Goal: Task Accomplishment & Management: Complete application form

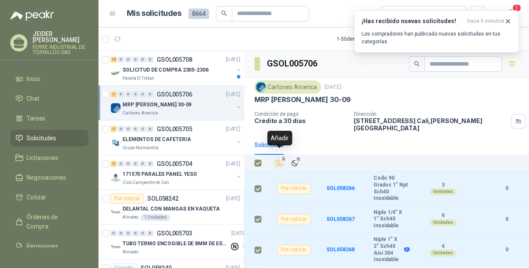
click at [283, 159] on icon "Añadir" at bounding box center [279, 163] width 8 height 8
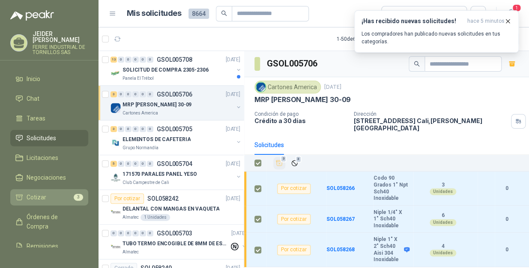
click at [61, 192] on li "Cotizar 3" at bounding box center [49, 196] width 68 height 9
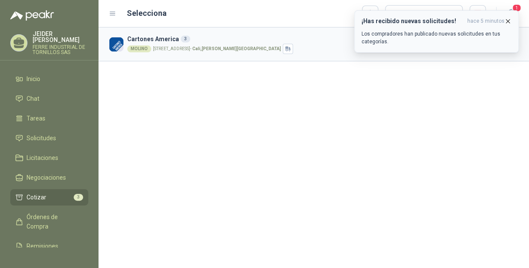
click at [507, 21] on icon "button" at bounding box center [507, 20] width 3 height 3
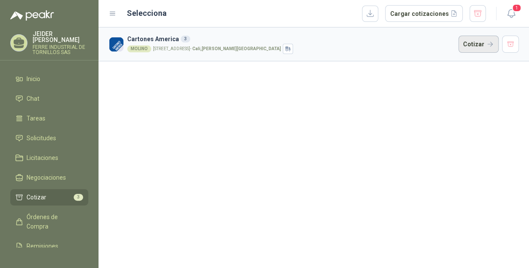
click at [486, 45] on button "Cotizar" at bounding box center [478, 44] width 40 height 17
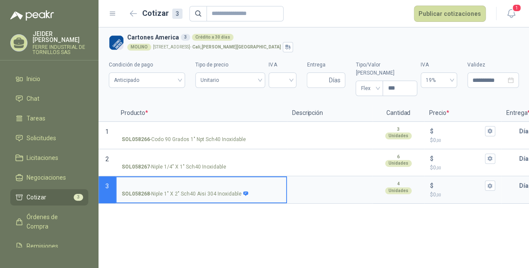
click at [170, 182] on input "SOL058268 - Niple 1" X 2" Sch40 Aisi 304 Inoxidable" at bounding box center [201, 185] width 159 height 6
type input "*"
click at [188, 182] on input "**********" at bounding box center [201, 185] width 159 height 6
drag, startPoint x: 185, startPoint y: 175, endPoint x: 114, endPoint y: 172, distance: 70.8
click at [114, 176] on section "**********" at bounding box center [314, 189] width 431 height 27
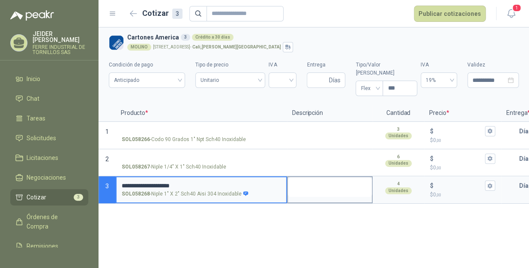
type input "**********"
click at [341, 177] on textarea at bounding box center [330, 187] width 84 height 20
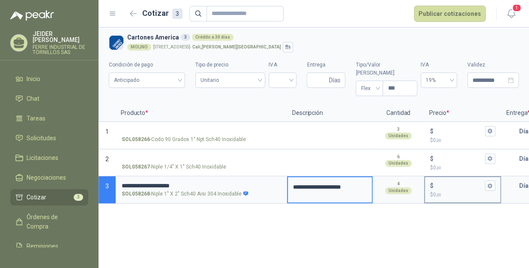
click at [443, 182] on input "$ $ 0 ,00" at bounding box center [459, 185] width 48 height 6
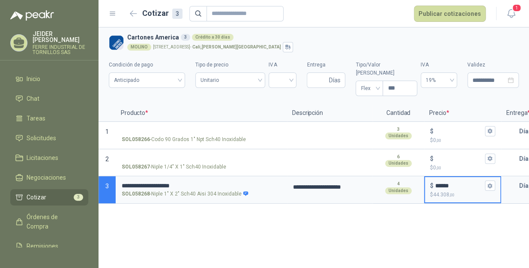
type input "******"
click at [489, 183] on icon "button" at bounding box center [489, 185] width 5 height 5
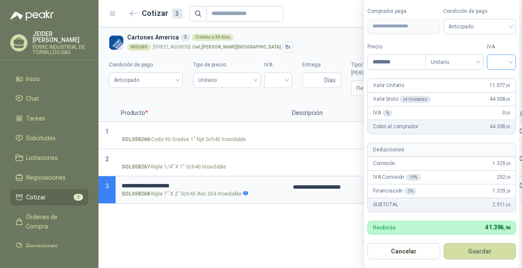
click at [499, 61] on input "search" at bounding box center [501, 61] width 19 height 13
click at [505, 80] on div "19%" at bounding box center [504, 79] width 16 height 9
click at [497, 253] on button "Guardar" at bounding box center [482, 251] width 74 height 16
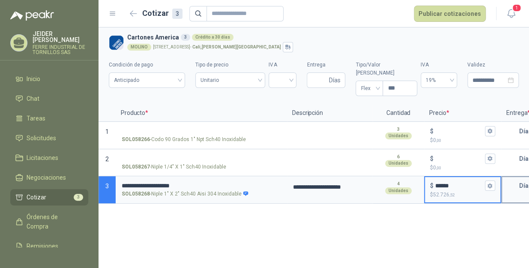
click at [510, 180] on input "text" at bounding box center [510, 185] width 17 height 17
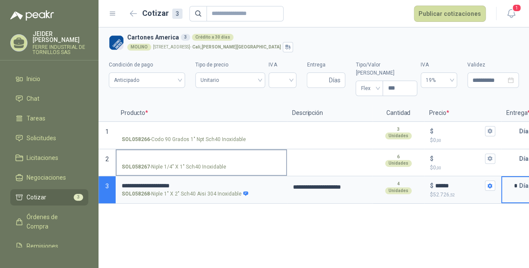
type input "*"
click at [189, 155] on input "SOL058267 - Niple 1/4" X 1" Sch40 Inoxidable" at bounding box center [201, 158] width 159 height 6
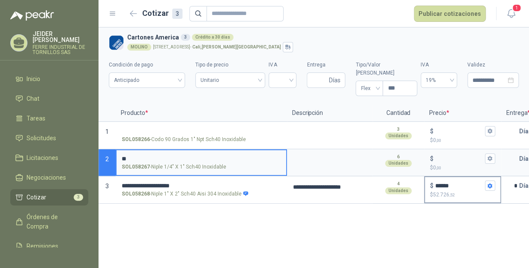
type input "*"
drag, startPoint x: 181, startPoint y: 148, endPoint x: 114, endPoint y: 141, distance: 68.0
click at [114, 149] on section "**********" at bounding box center [314, 162] width 431 height 27
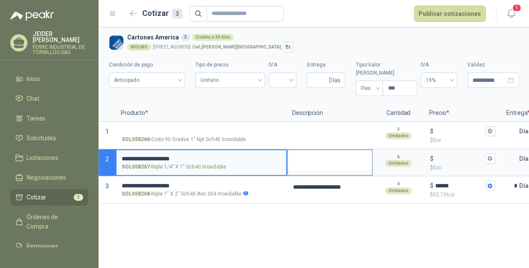
type input "**********"
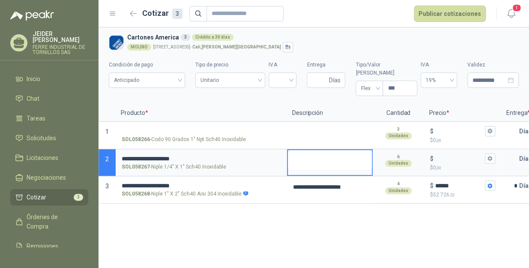
click at [309, 150] on textarea at bounding box center [330, 160] width 84 height 20
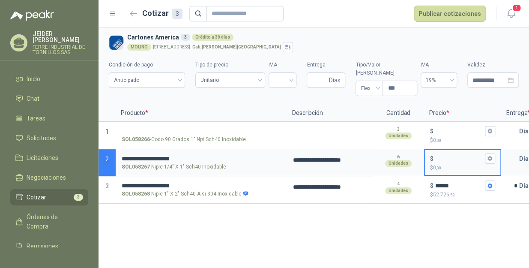
drag, startPoint x: 446, startPoint y: 149, endPoint x: 446, endPoint y: 253, distance: 104.1
click at [446, 155] on input "$ $ 0 ,00" at bounding box center [459, 158] width 48 height 6
type input "*****"
click at [490, 153] on button "$ ***** $ 17.124 ,00" at bounding box center [490, 158] width 10 height 10
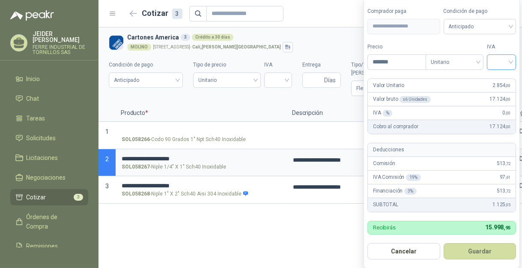
click at [504, 64] on input "search" at bounding box center [501, 61] width 19 height 13
click at [507, 77] on div "19%" at bounding box center [504, 79] width 16 height 9
click at [493, 251] on button "Guardar" at bounding box center [482, 251] width 74 height 16
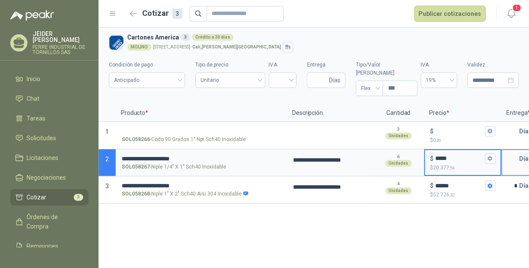
click at [514, 150] on input "text" at bounding box center [510, 158] width 17 height 17
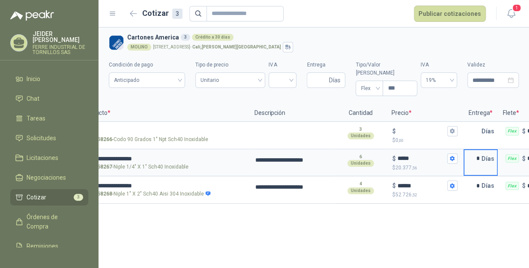
scroll to position [0, 16]
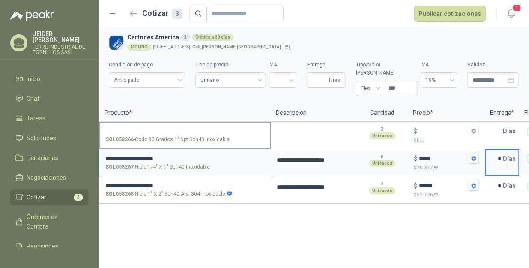
type input "*"
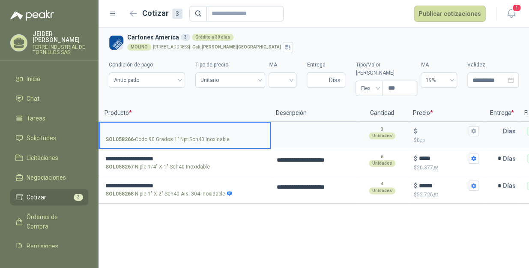
click at [204, 128] on input "SOL058266 - Codo 90 Grados 1" Npt Sch40 Inoxidable" at bounding box center [184, 131] width 159 height 6
type input "**********"
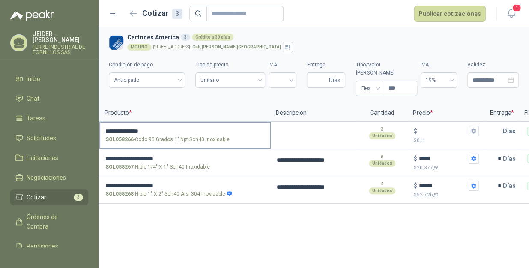
drag, startPoint x: 147, startPoint y: 117, endPoint x: 127, endPoint y: 117, distance: 20.6
click at [127, 123] on label "**********" at bounding box center [185, 135] width 170 height 24
click at [127, 128] on input "**********" at bounding box center [184, 131] width 159 height 6
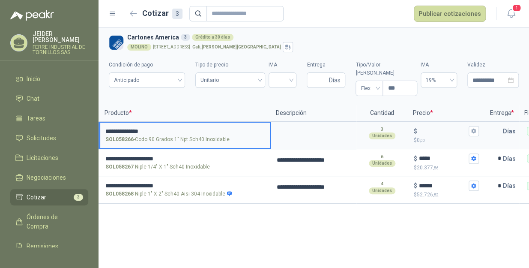
scroll to position [0, 0]
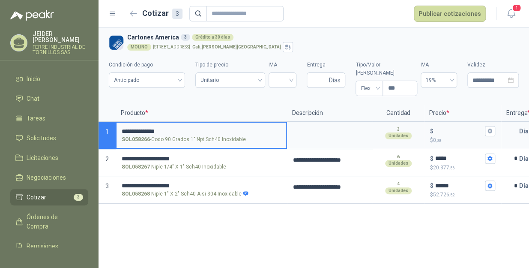
drag, startPoint x: 157, startPoint y: 124, endPoint x: 92, endPoint y: 123, distance: 65.1
click at [92, 123] on div "**********" at bounding box center [264, 134] width 529 height 268
click at [312, 123] on textarea at bounding box center [330, 133] width 84 height 20
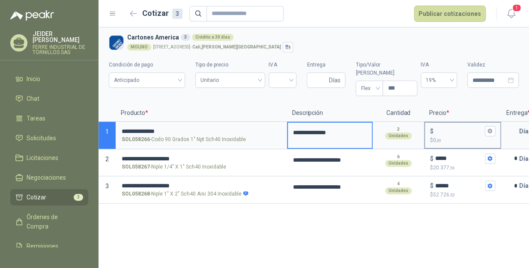
click at [444, 128] on input "$ $ 0 ,00" at bounding box center [459, 131] width 48 height 6
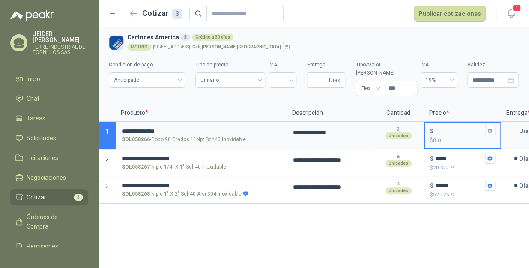
click at [307, 227] on div "**********" at bounding box center [314, 147] width 431 height 240
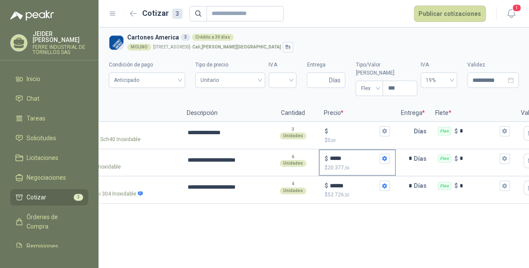
scroll to position [0, 103]
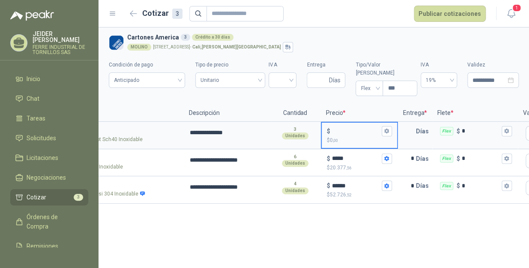
click at [346, 128] on input "$ $ 0 ,00" at bounding box center [356, 131] width 48 height 6
type input "******"
click at [385, 128] on icon "button" at bounding box center [387, 131] width 6 height 6
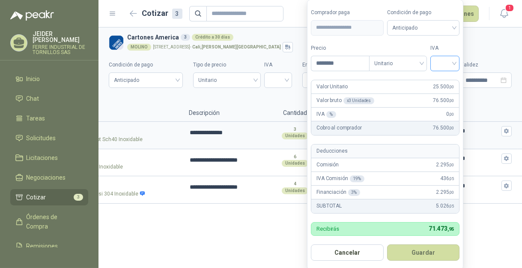
click at [441, 56] on input "search" at bounding box center [445, 62] width 19 height 13
click at [449, 77] on div "19%" at bounding box center [447, 80] width 16 height 9
click at [424, 263] on form "**********" at bounding box center [386, 135] width 158 height 270
click at [427, 256] on button "Guardar" at bounding box center [425, 252] width 74 height 16
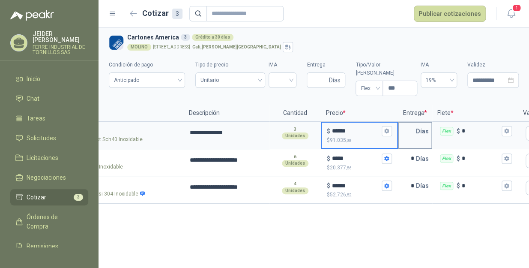
click at [409, 123] on input "text" at bounding box center [407, 131] width 17 height 17
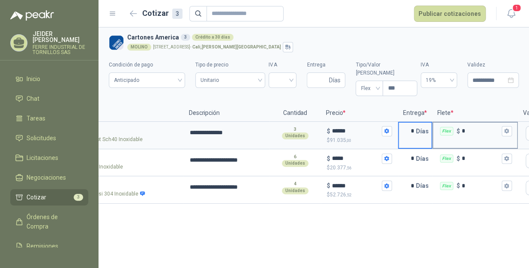
type input "*"
click at [482, 128] on input "*" at bounding box center [481, 131] width 38 height 6
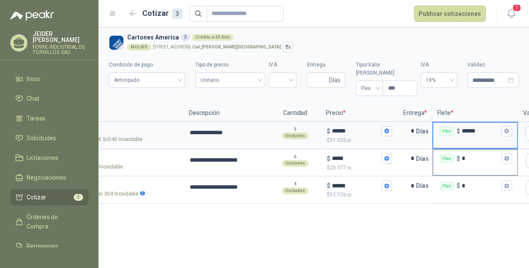
type input "******"
click at [480, 155] on input "*" at bounding box center [481, 158] width 38 height 6
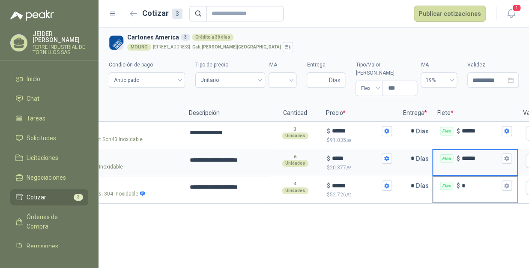
type input "******"
click at [474, 182] on input "*" at bounding box center [481, 185] width 38 height 6
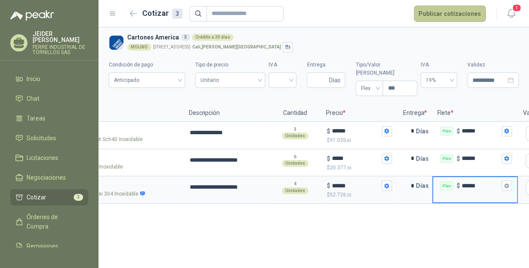
type input "******"
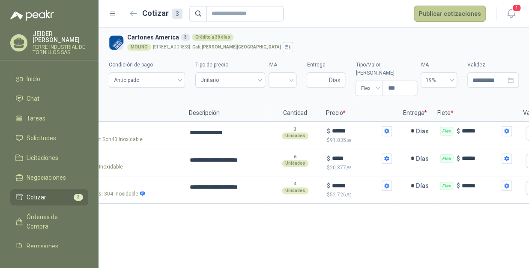
click at [434, 8] on button "Publicar cotizaciones" at bounding box center [450, 14] width 72 height 16
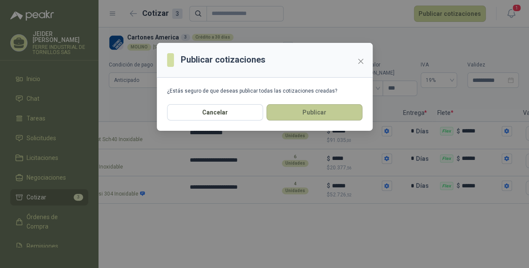
click at [301, 113] on button "Publicar" at bounding box center [314, 112] width 96 height 16
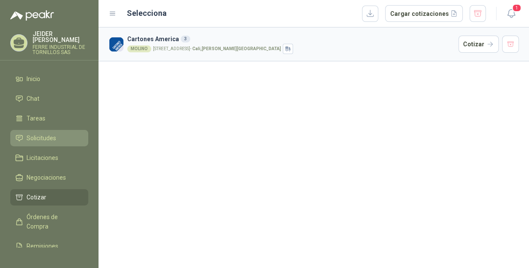
click at [36, 133] on span "Solicitudes" at bounding box center [42, 137] width 30 height 9
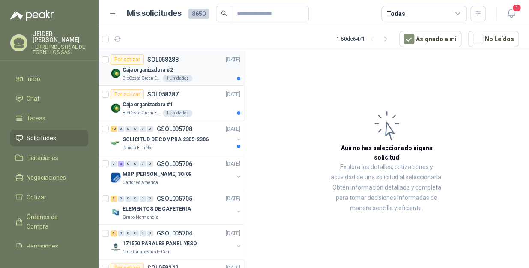
click at [196, 72] on div "Caja organizadora #2" at bounding box center [182, 70] width 118 height 10
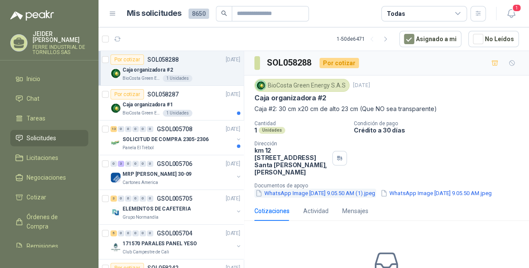
click at [296, 188] on button "WhatsApp Image [DATE] 9.05.50 AM (1).jpeg" at bounding box center [315, 192] width 122 height 9
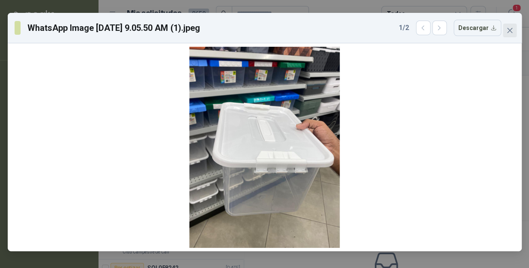
click at [511, 34] on button "Close" at bounding box center [510, 31] width 14 height 14
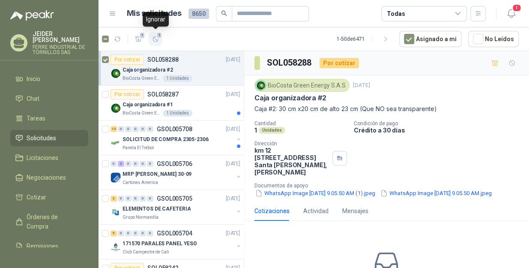
click at [156, 36] on span "1" at bounding box center [159, 35] width 6 height 7
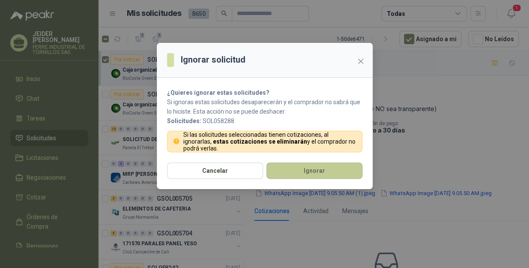
click at [317, 167] on button "Ignorar" at bounding box center [314, 170] width 96 height 16
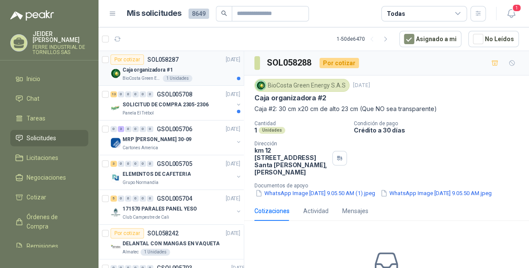
click at [200, 67] on div "Caja organizadora #1" at bounding box center [182, 70] width 118 height 10
click at [156, 44] on button "1" at bounding box center [156, 39] width 14 height 14
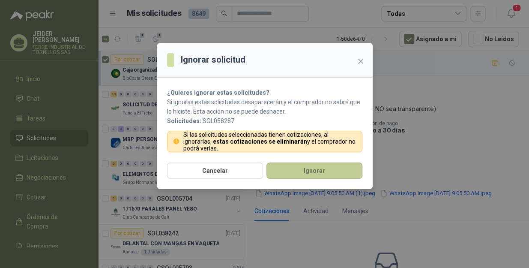
click at [298, 163] on button "Ignorar" at bounding box center [314, 170] width 96 height 16
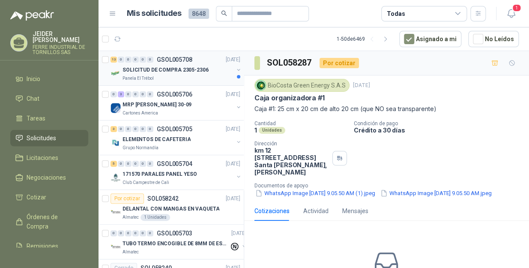
click at [200, 71] on p "SOLICITUD DE COMPRA 2305-2306" at bounding box center [166, 70] width 86 height 8
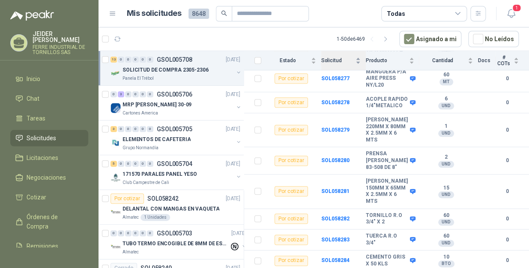
scroll to position [297, 0]
click at [159, 34] on span "13" at bounding box center [159, 35] width 8 height 7
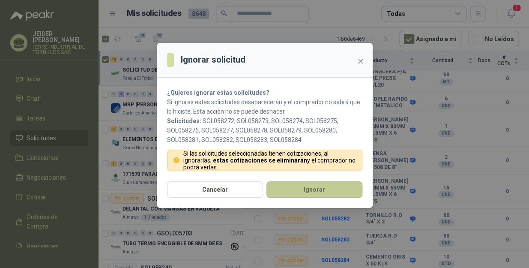
click at [307, 187] on button "Ignorar" at bounding box center [314, 189] width 96 height 16
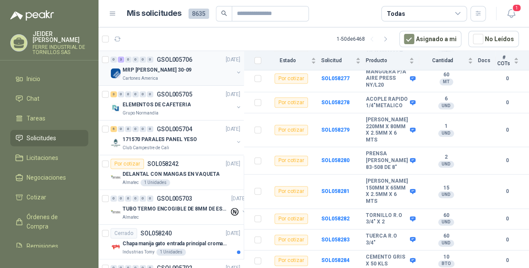
click at [184, 65] on div "MRP [PERSON_NAME] 30-09" at bounding box center [178, 70] width 111 height 10
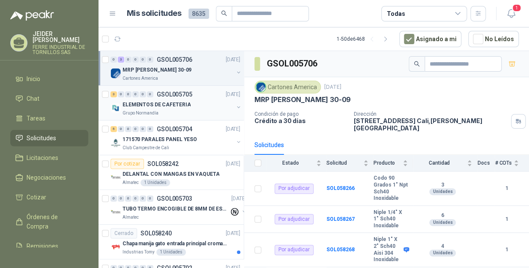
click at [169, 109] on div "ELEMENTOS DE CAFETERIA Grupo [PERSON_NAME]" at bounding box center [178, 107] width 111 height 17
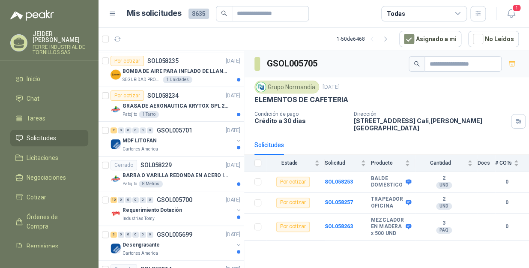
scroll to position [311, 0]
click at [193, 111] on div "Patojito 1 Tarro" at bounding box center [182, 114] width 118 height 7
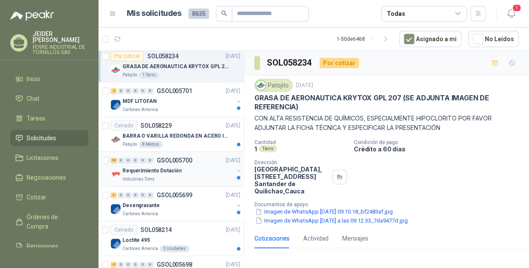
scroll to position [389, 0]
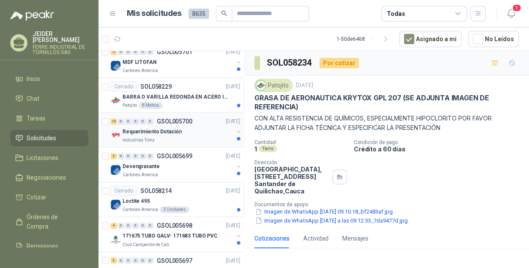
click at [175, 128] on p "Requerimiento Dotación" at bounding box center [152, 132] width 59 height 8
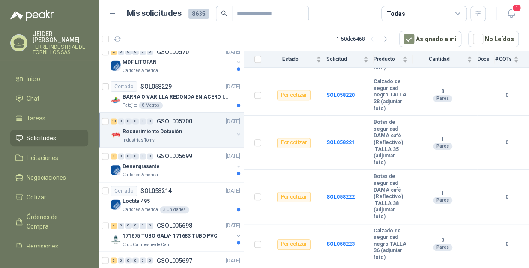
scroll to position [194, 0]
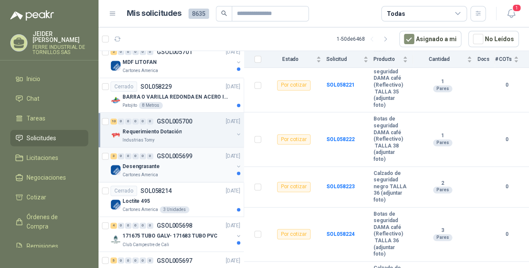
click at [161, 162] on div "Desengrasante" at bounding box center [178, 166] width 111 height 10
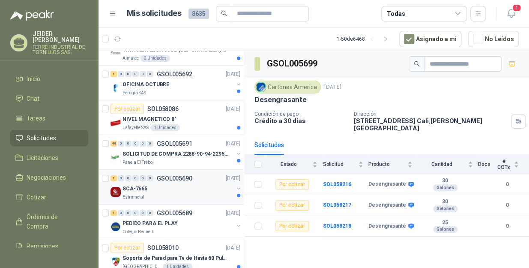
scroll to position [818, 0]
click at [188, 121] on div "NIVEL MAGNETICO 8"" at bounding box center [182, 119] width 118 height 10
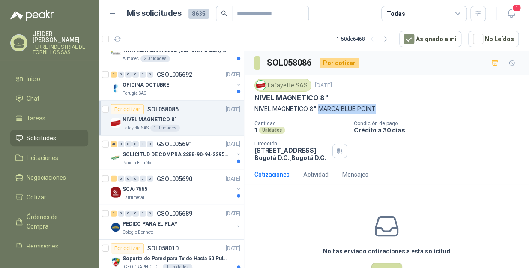
drag, startPoint x: 384, startPoint y: 110, endPoint x: 320, endPoint y: 108, distance: 63.8
click at [320, 108] on p "NIVEL MAGNETICO 8" MARCA BLUE POINT" at bounding box center [386, 108] width 264 height 9
copy p "MARCA BLUE POINT"
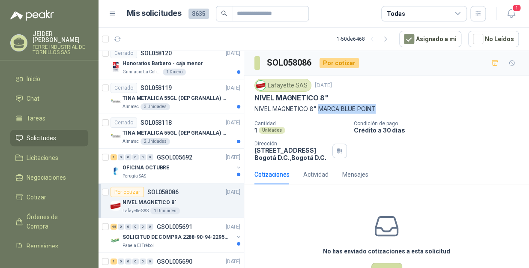
scroll to position [740, 0]
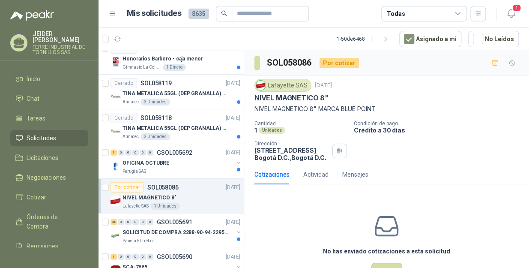
click at [428, 86] on div "Lafayette SAS [DATE]" at bounding box center [386, 85] width 264 height 13
drag, startPoint x: 330, startPoint y: 97, endPoint x: 255, endPoint y: 96, distance: 75.4
click at [255, 96] on div "NIVEL MAGNETICO 8"" at bounding box center [386, 97] width 264 height 9
copy p "NIVEL MAGNETICO 8""
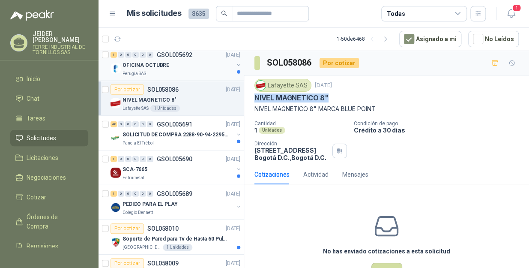
scroll to position [857, 0]
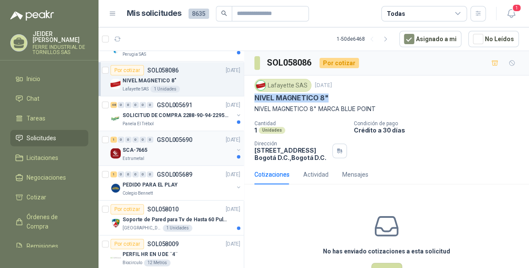
click at [162, 155] on div "Estrumetal" at bounding box center [178, 158] width 111 height 7
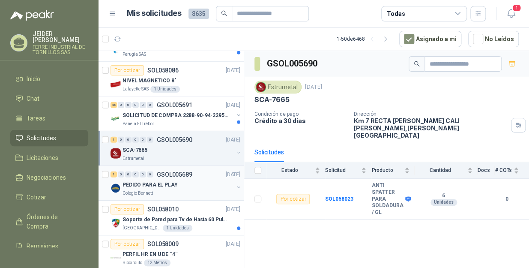
click at [167, 193] on div "Colegio Bennett" at bounding box center [178, 193] width 111 height 7
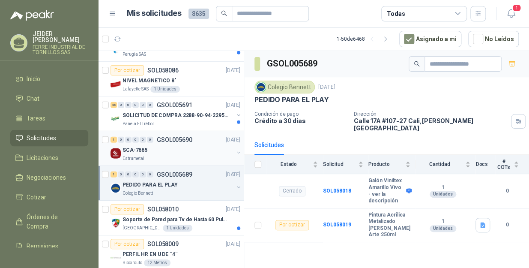
click at [170, 150] on div "SCA-7665" at bounding box center [178, 150] width 111 height 10
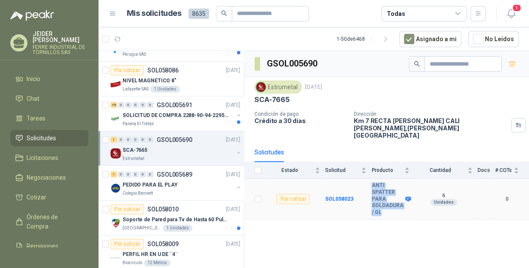
drag, startPoint x: 372, startPoint y: 171, endPoint x: 384, endPoint y: 198, distance: 29.1
click at [384, 198] on b "ANTI SPATTER PARA SOLDADURA / GL" at bounding box center [387, 198] width 32 height 33
copy b "ANTI SPATTER PARA SOLDADURA / GL"
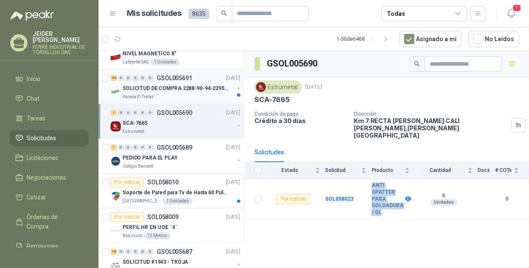
scroll to position [895, 0]
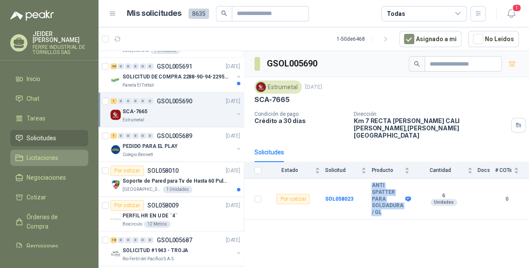
click at [29, 153] on span "Licitaciones" at bounding box center [43, 157] width 32 height 9
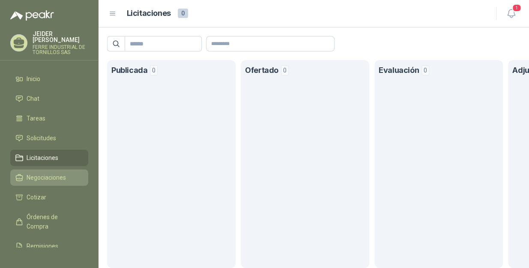
click at [53, 173] on span "Negociaciones" at bounding box center [46, 177] width 39 height 9
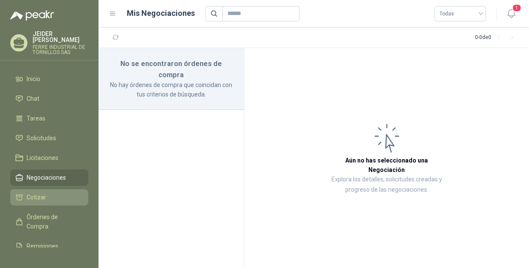
click at [33, 192] on span "Cotizar" at bounding box center [37, 196] width 20 height 9
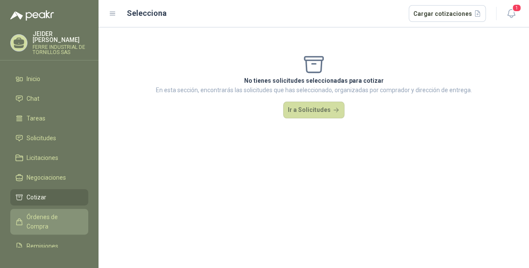
click at [36, 212] on span "Órdenes de Compra" at bounding box center [54, 221] width 54 height 19
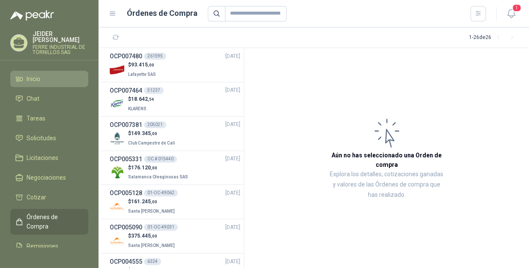
click at [47, 74] on li "Inicio" at bounding box center [49, 78] width 68 height 9
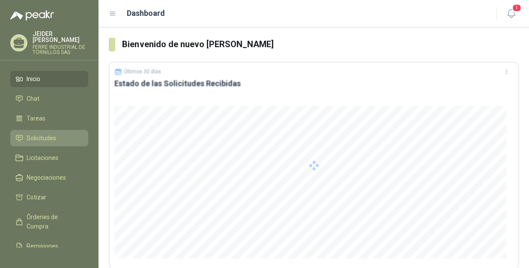
click at [47, 137] on link "Solicitudes" at bounding box center [49, 138] width 78 height 16
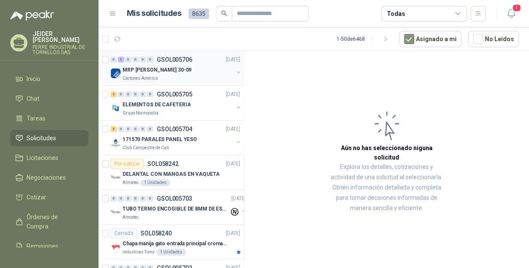
click at [186, 79] on div "Cartones America" at bounding box center [178, 78] width 111 height 7
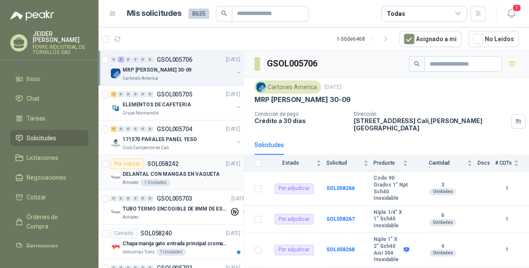
click at [189, 171] on p "DELANTAL CON MANGAS EN VAQUETA" at bounding box center [171, 174] width 97 height 8
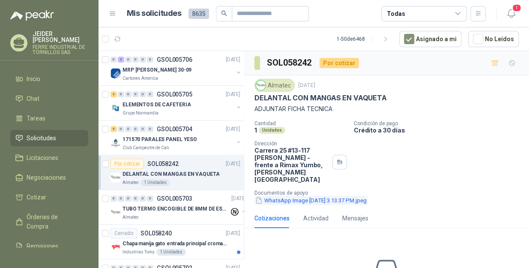
click at [344, 196] on button "WhatsApp Image [DATE] 3.13.37 PM.jpeg" at bounding box center [310, 200] width 113 height 9
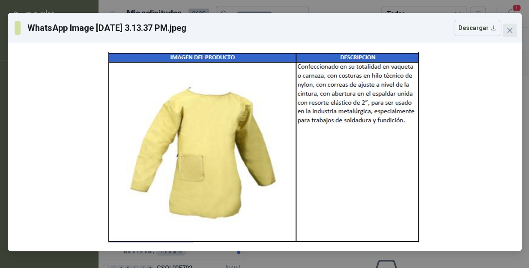
click at [509, 30] on icon "close" at bounding box center [509, 30] width 5 height 5
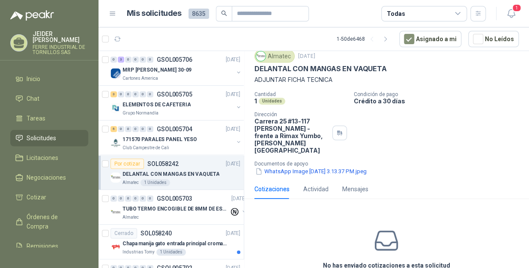
scroll to position [67, 0]
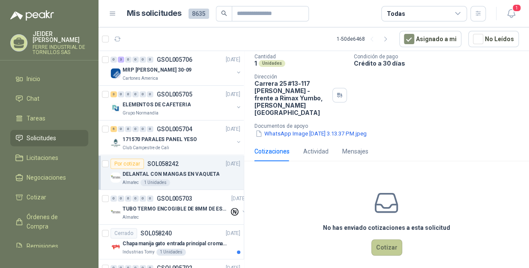
click at [383, 240] on button "Cotizar" at bounding box center [386, 247] width 31 height 16
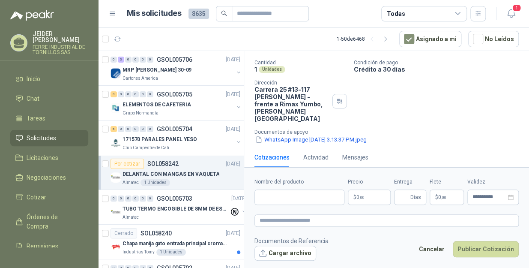
scroll to position [0, 0]
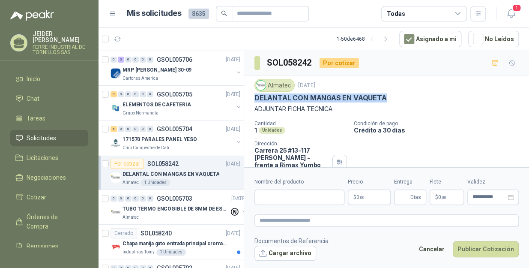
drag, startPoint x: 386, startPoint y: 93, endPoint x: 254, endPoint y: 98, distance: 132.0
click at [254, 98] on div "Almatec [DATE] DELANTAL CON MANGAS EN VAQUETA  ADJUNTAR FICHA TECNICA Cantidad…" at bounding box center [386, 141] width 285 height 133
copy p "DELANTAL CON MANGAS EN VAQUETA"
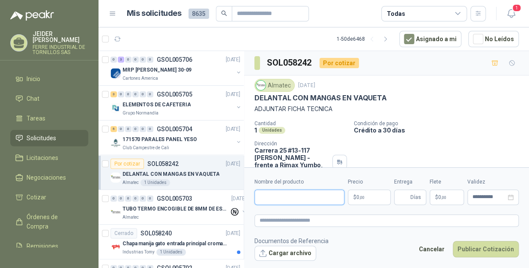
click at [293, 194] on input "Nombre del producto" at bounding box center [299, 196] width 90 height 15
paste input "**********"
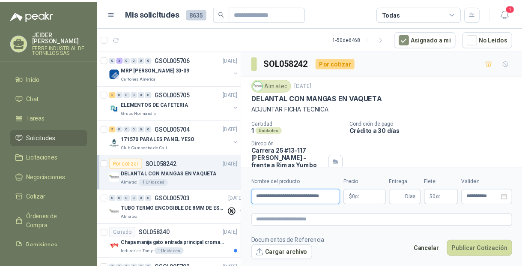
scroll to position [0, 12]
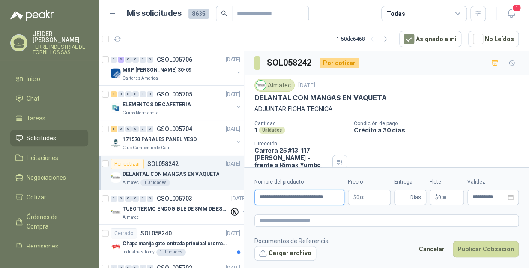
type input "**********"
click at [364, 197] on body "[PERSON_NAME] INDUSTRIAL DE TORNILLOS SAS Inicio Chat Tareas Solicitudes Licita…" at bounding box center [264, 134] width 529 height 268
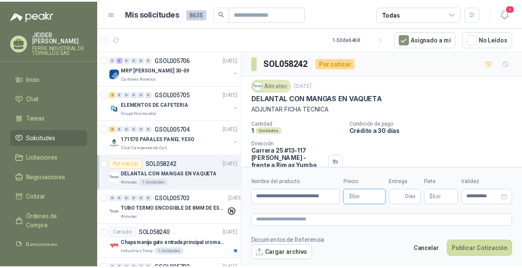
scroll to position [0, 0]
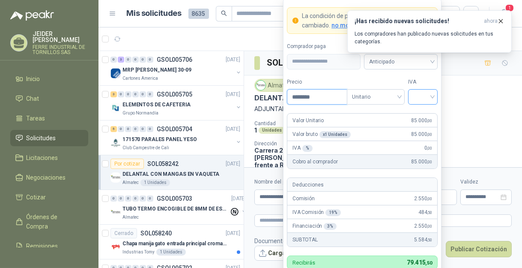
type input "********"
click at [422, 97] on input "search" at bounding box center [422, 96] width 19 height 13
click at [423, 116] on div "19%" at bounding box center [423, 114] width 16 height 9
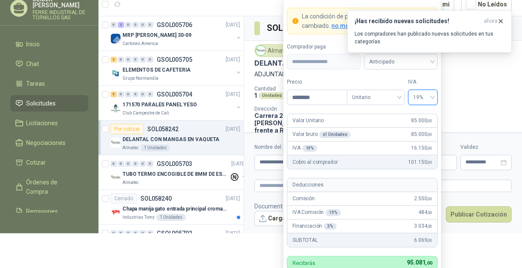
scroll to position [35, 0]
click at [502, 18] on icon "button" at bounding box center [500, 21] width 7 height 7
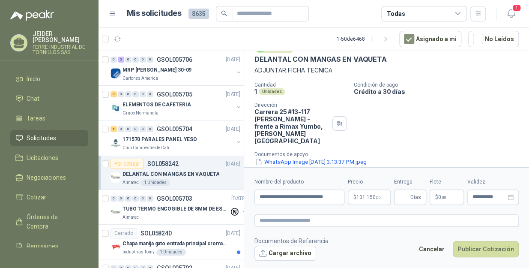
scroll to position [61, 0]
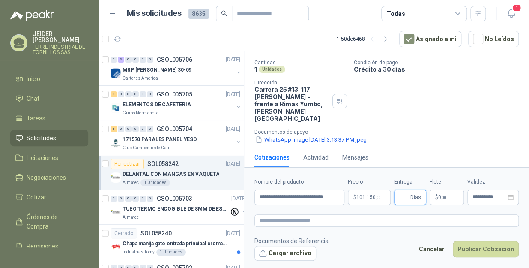
click at [406, 195] on input "Entrega" at bounding box center [403, 197] width 9 height 15
type input "*"
click at [448, 194] on p "$ 0 ,00" at bounding box center [447, 196] width 34 height 15
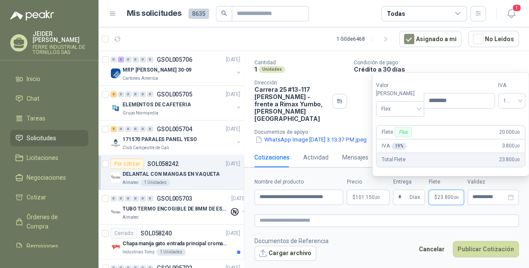
type input "********"
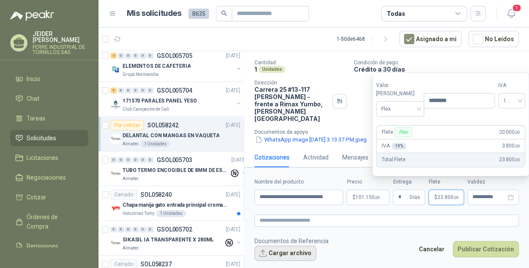
click at [290, 252] on button "Cargar archivo" at bounding box center [285, 252] width 62 height 15
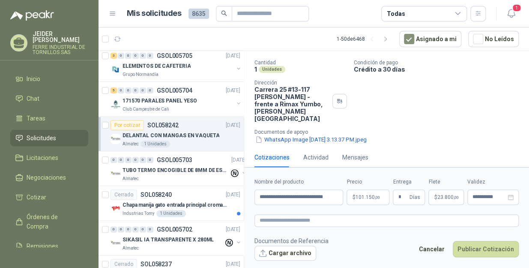
click at [200, 144] on div "Almatec 1 Unidades" at bounding box center [182, 144] width 118 height 7
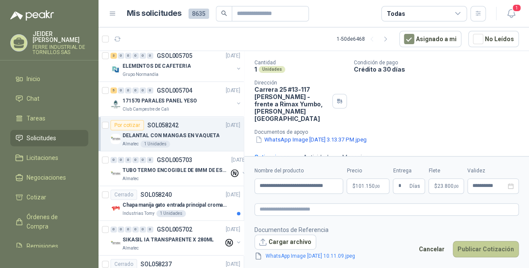
click at [480, 253] on button "Publicar Cotización" at bounding box center [486, 249] width 66 height 16
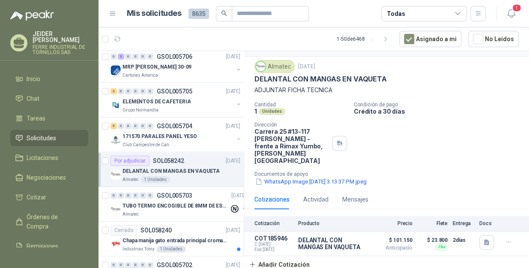
scroll to position [0, 0]
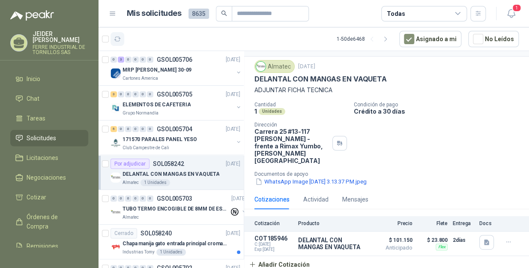
click at [118, 39] on icon "button" at bounding box center [117, 39] width 7 height 7
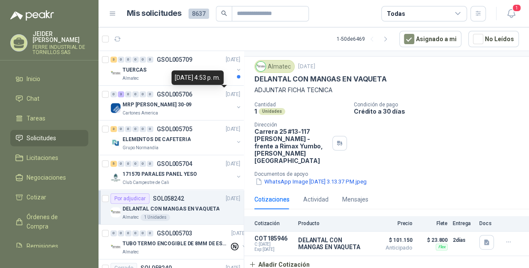
click at [180, 76] on div "[DATE] 4:53 p. m." at bounding box center [197, 77] width 52 height 15
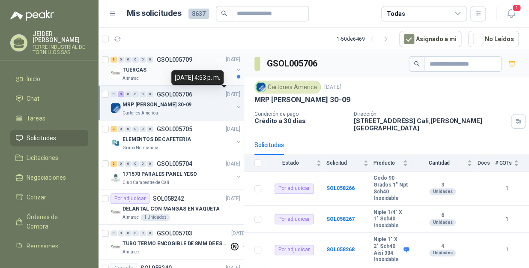
click at [145, 79] on div "Almatec" at bounding box center [178, 78] width 111 height 7
